Goal: Find specific fact

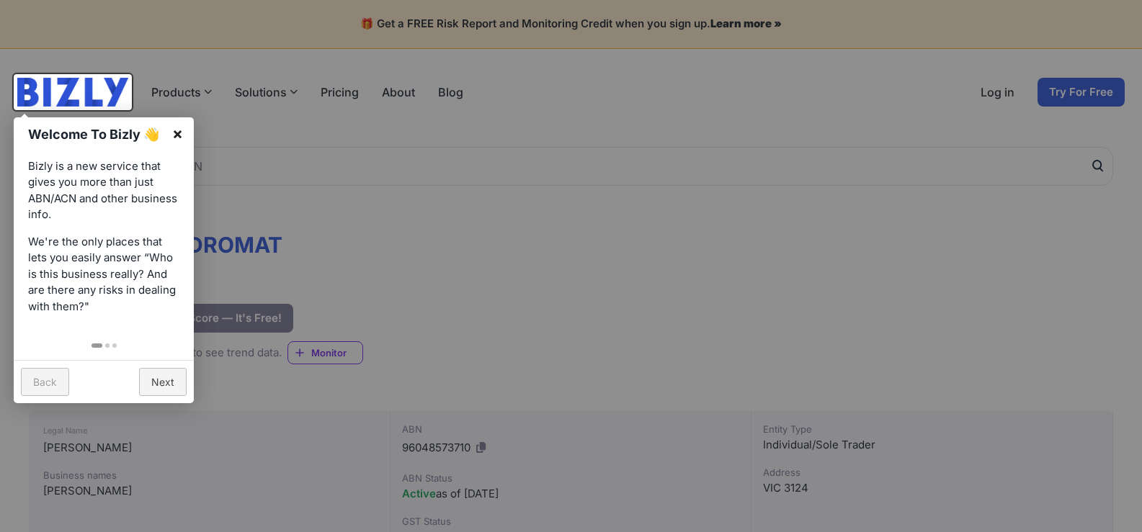
click at [176, 137] on link "×" at bounding box center [177, 133] width 32 height 32
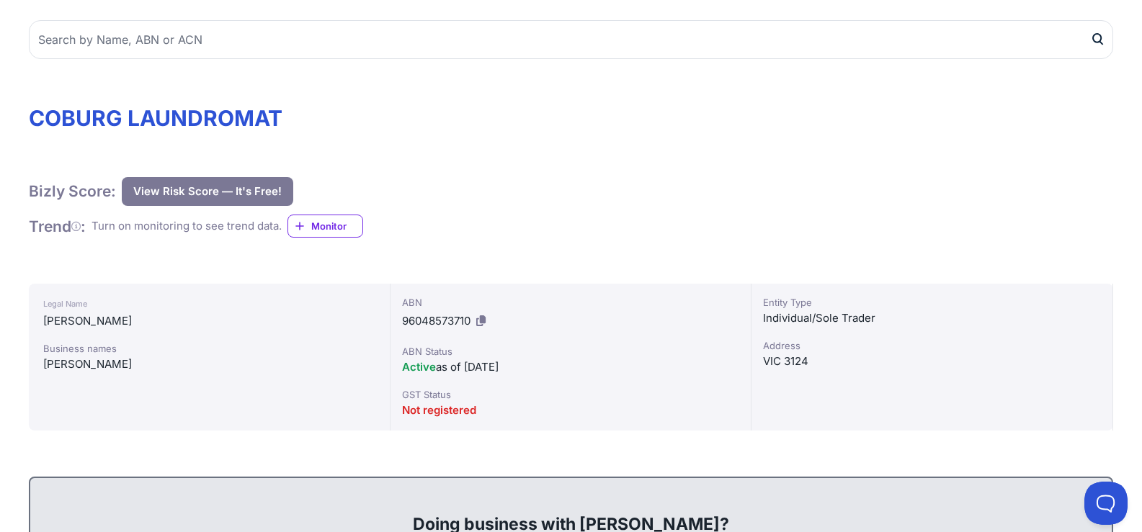
scroll to position [216, 0]
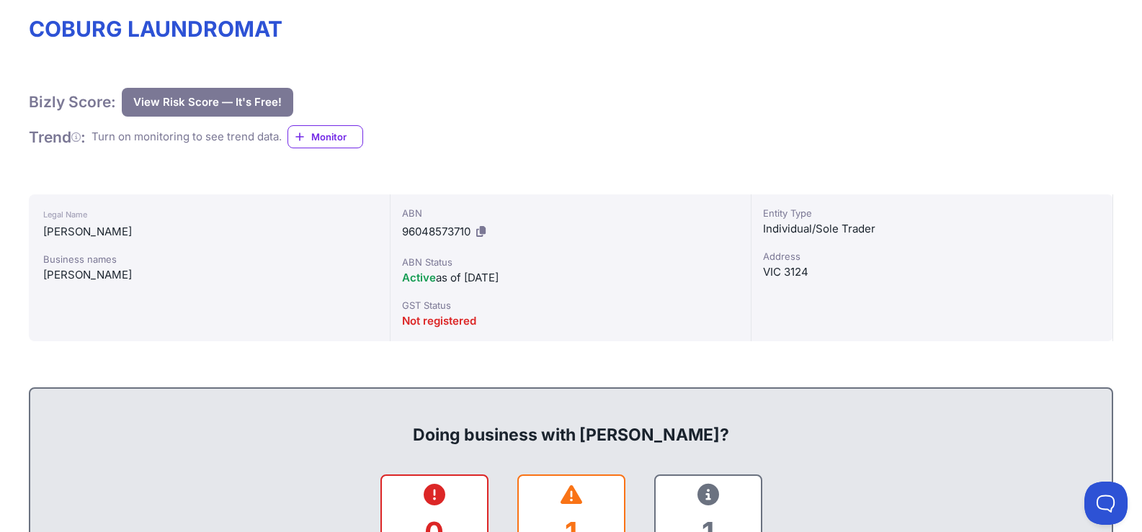
click at [130, 273] on div "[PERSON_NAME]" at bounding box center [209, 275] width 332 height 17
copy div "[PERSON_NAME]"
click at [70, 277] on div "[PERSON_NAME]" at bounding box center [209, 275] width 332 height 17
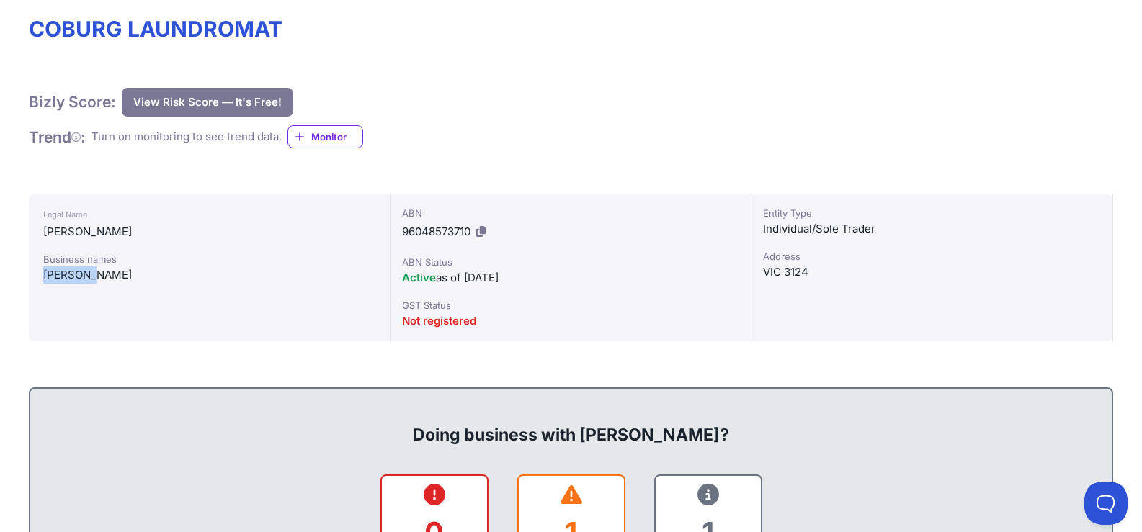
copy div "[PERSON_NAME]"
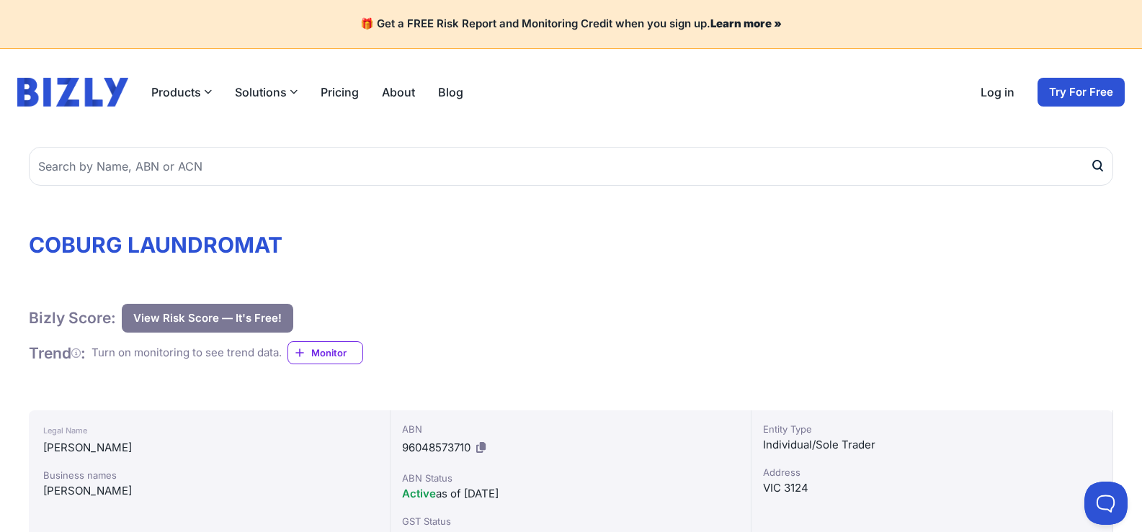
scroll to position [385, 0]
